Goal: Task Accomplishment & Management: Manage account settings

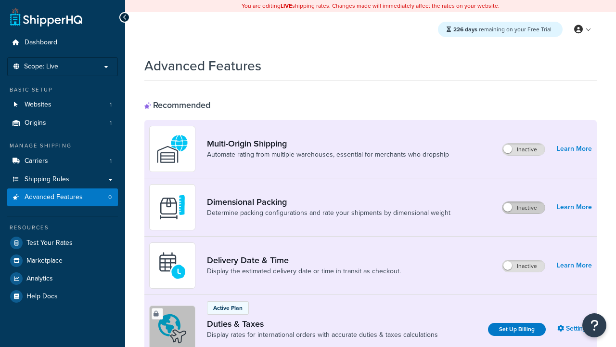
click at [524, 207] on label "Inactive" at bounding box center [524, 208] width 42 height 12
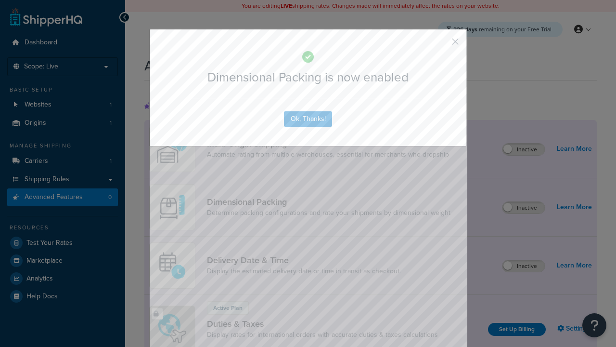
click at [441, 44] on button "button" at bounding box center [441, 45] width 2 height 2
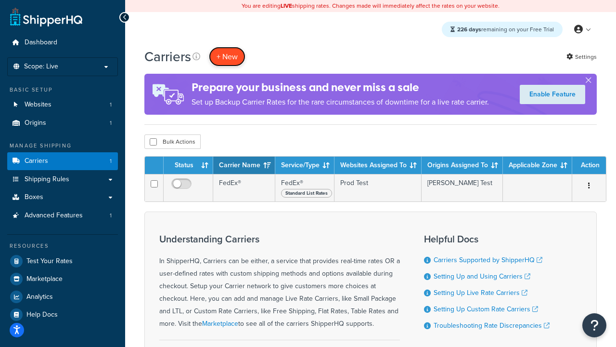
click at [227, 56] on button "+ New" at bounding box center [227, 57] width 37 height 20
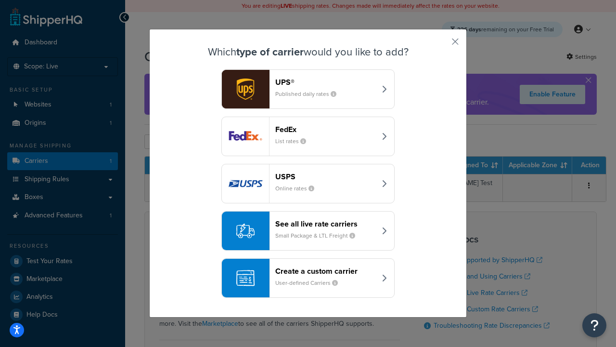
click at [325, 129] on header "FedEx" at bounding box center [325, 129] width 101 height 9
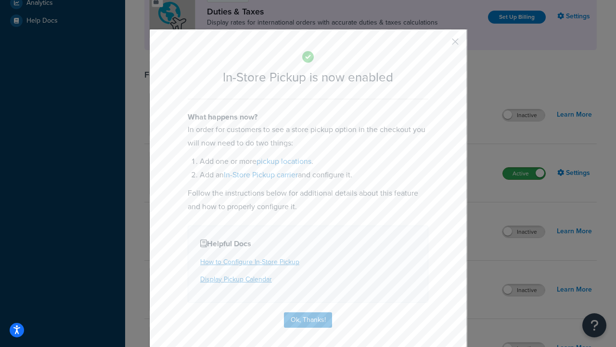
scroll to position [330, 0]
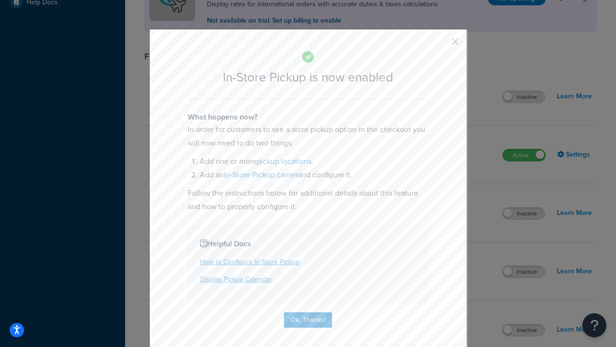
click at [441, 45] on button "button" at bounding box center [441, 45] width 2 height 2
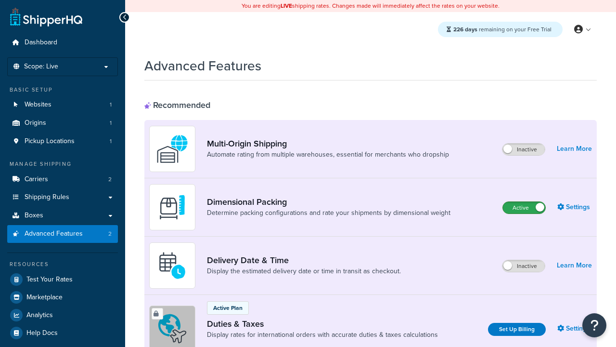
click at [524, 207] on label "Active" at bounding box center [524, 208] width 42 height 12
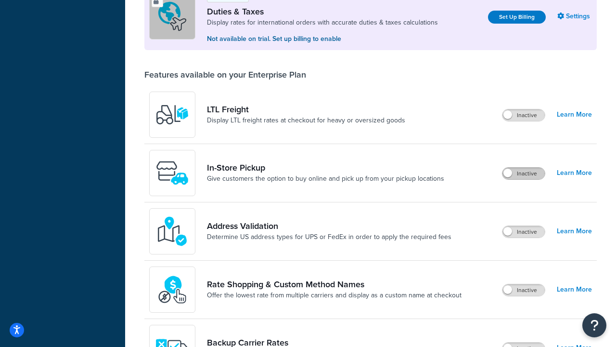
scroll to position [294, 0]
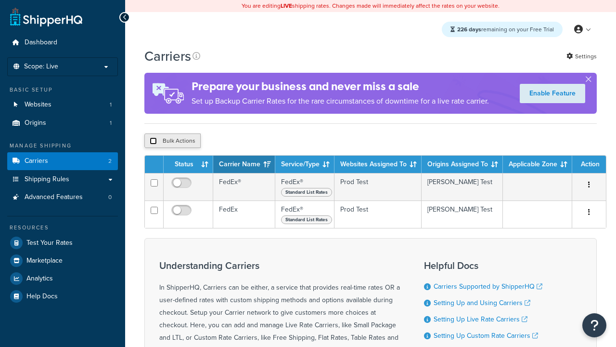
click at [153, 142] on input "checkbox" at bounding box center [153, 140] width 7 height 7
checkbox input "true"
click at [0, 0] on button "Delete" at bounding box center [0, 0] width 0 height 0
